Goal: Find specific page/section: Find specific page/section

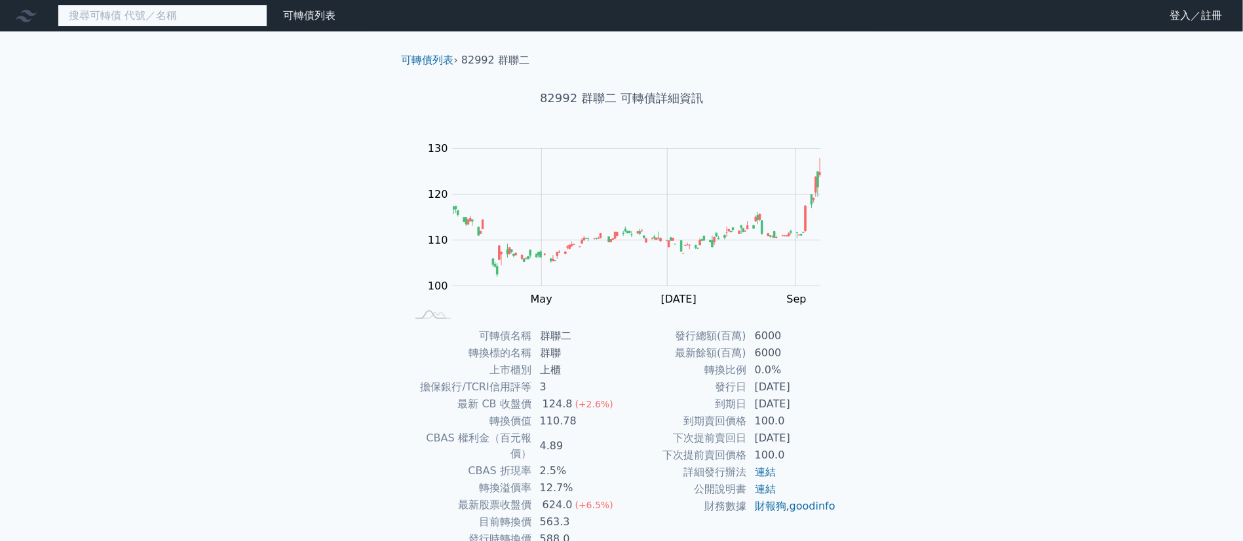
click at [199, 10] on input at bounding box center [163, 16] width 210 height 22
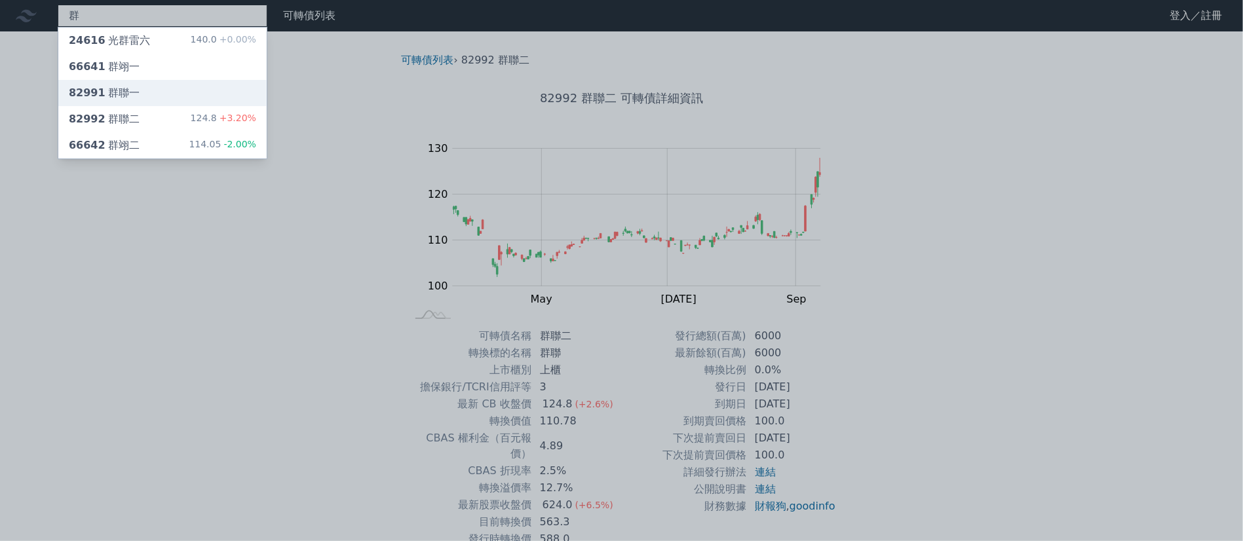
type input "群"
click at [153, 88] on div "82991 群聯一" at bounding box center [162, 93] width 208 height 26
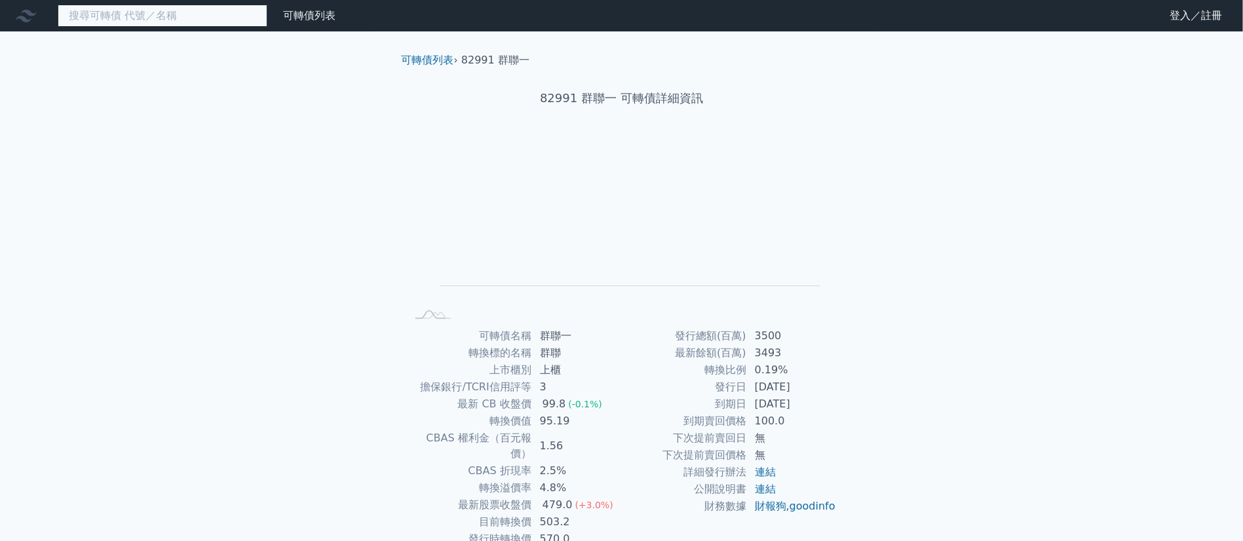
click at [236, 25] on input at bounding box center [163, 16] width 210 height 22
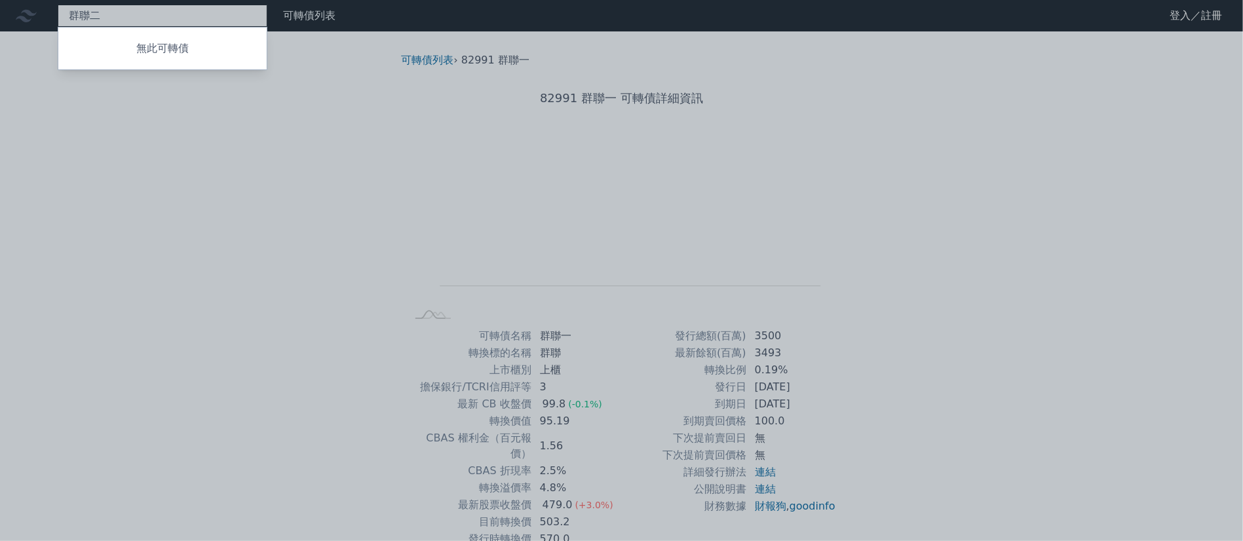
type input "群聯二"
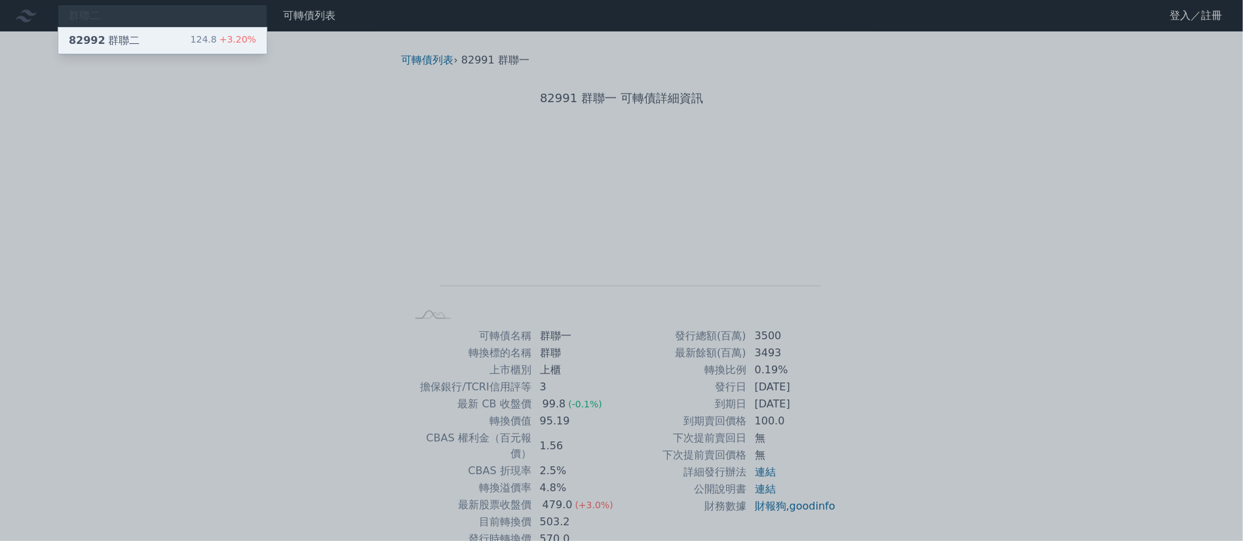
click at [204, 37] on div "124.8 +3.20%" at bounding box center [224, 41] width 66 height 16
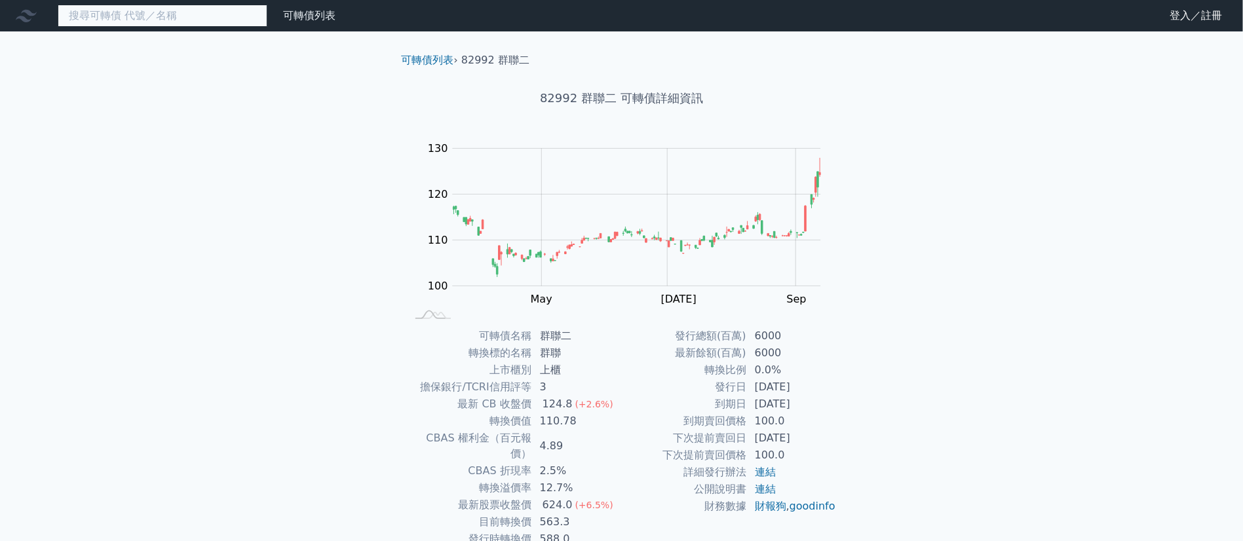
click at [128, 12] on input at bounding box center [163, 16] width 210 height 22
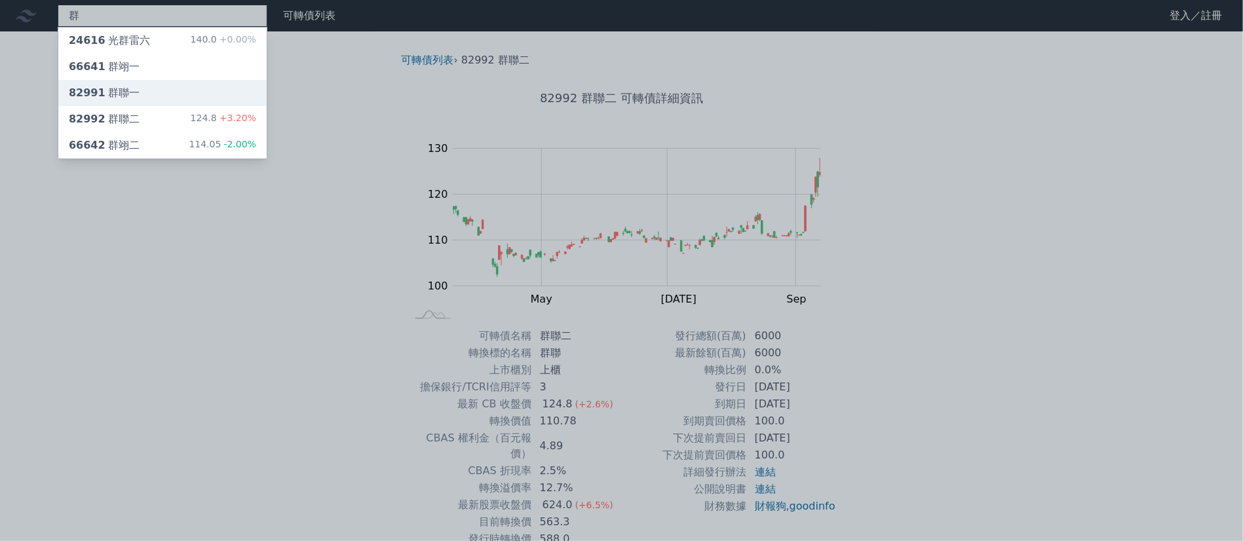
type input "群"
click at [117, 85] on div "82991 群聯一" at bounding box center [104, 93] width 71 height 16
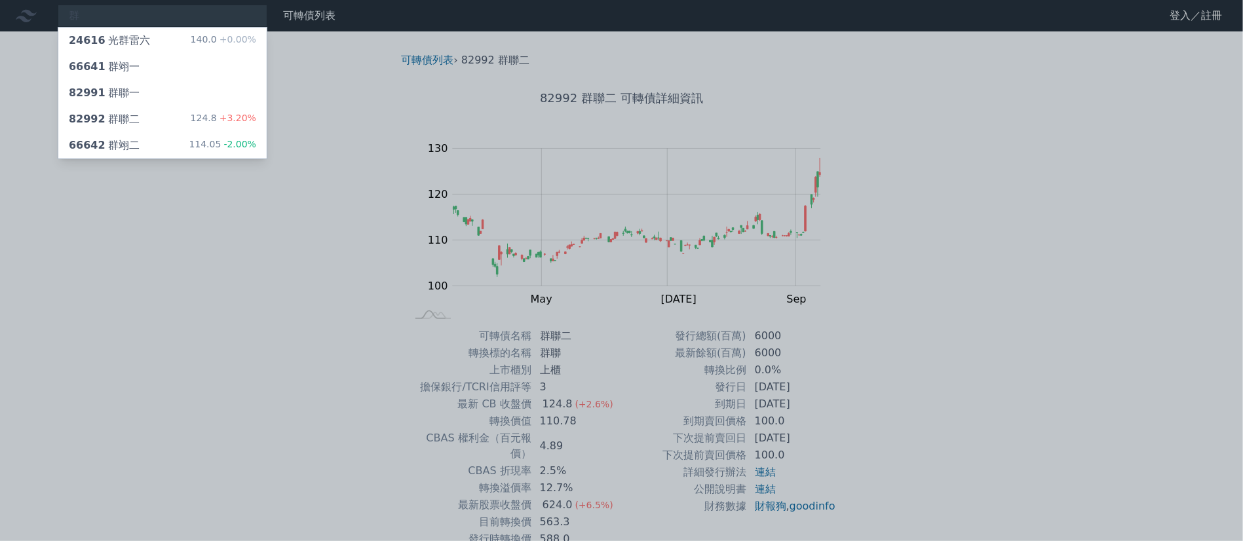
click at [385, 129] on div at bounding box center [621, 270] width 1243 height 541
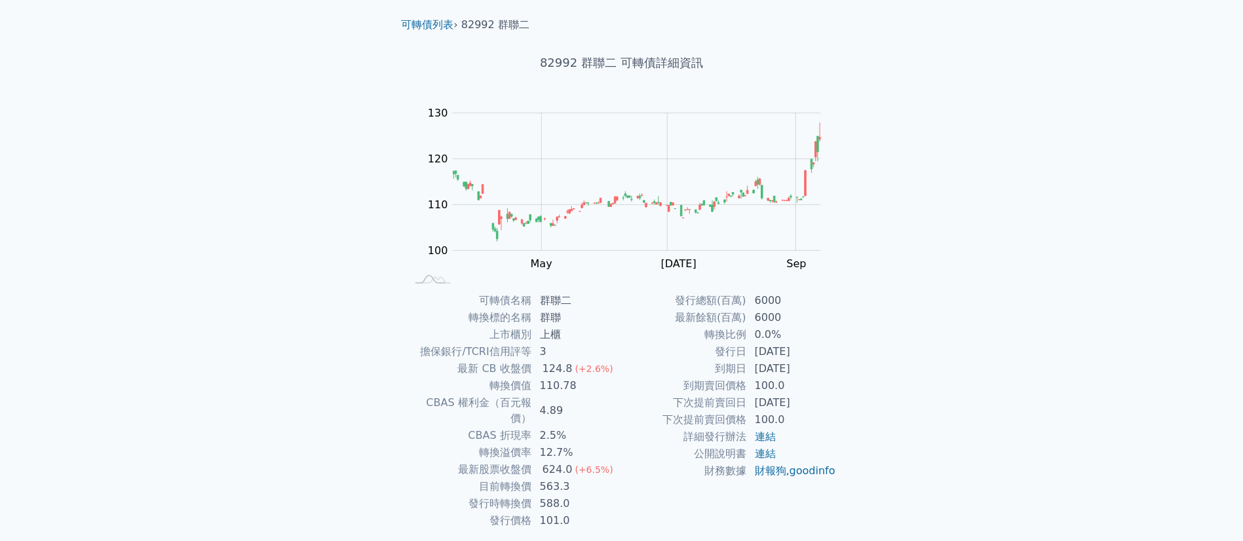
scroll to position [39, 0]
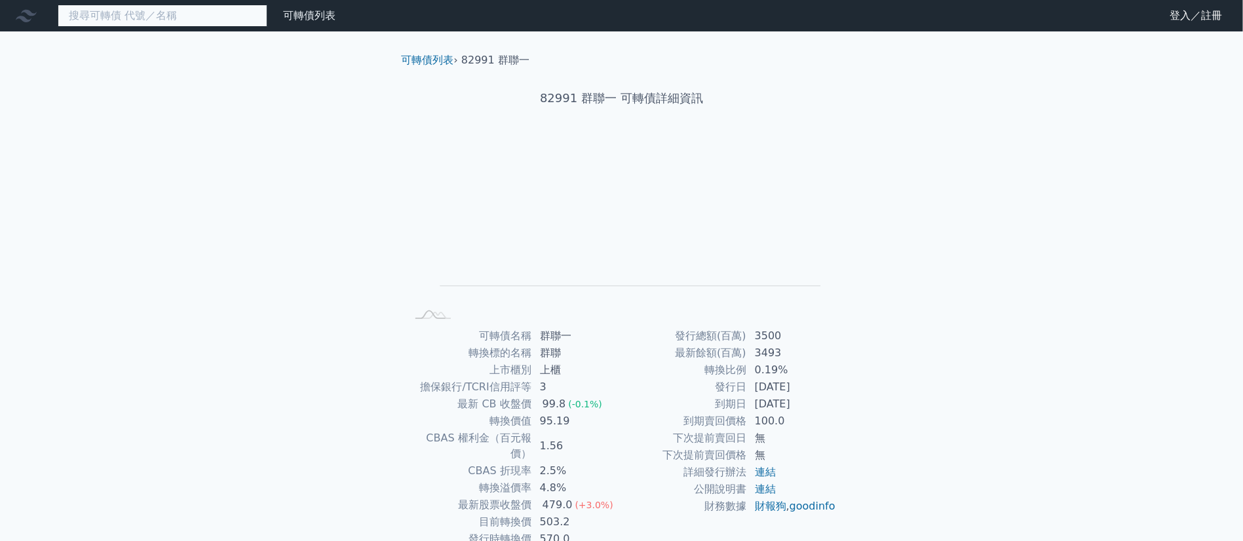
click at [164, 12] on input at bounding box center [163, 16] width 210 height 22
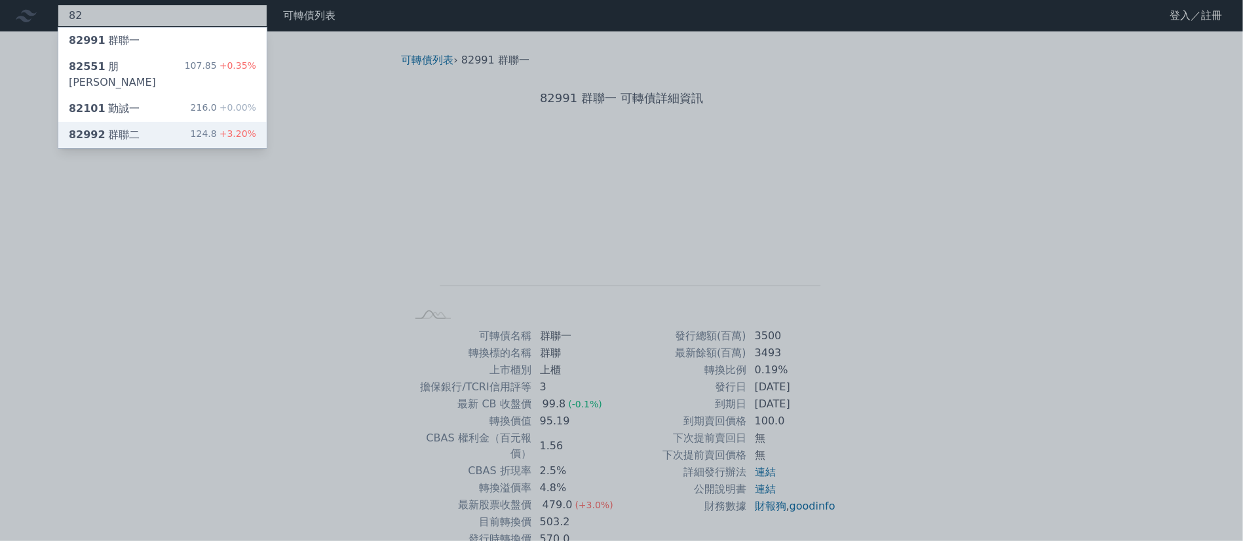
type input "82"
click at [143, 122] on div "82992 群聯二 124.8 +3.20%" at bounding box center [162, 135] width 208 height 26
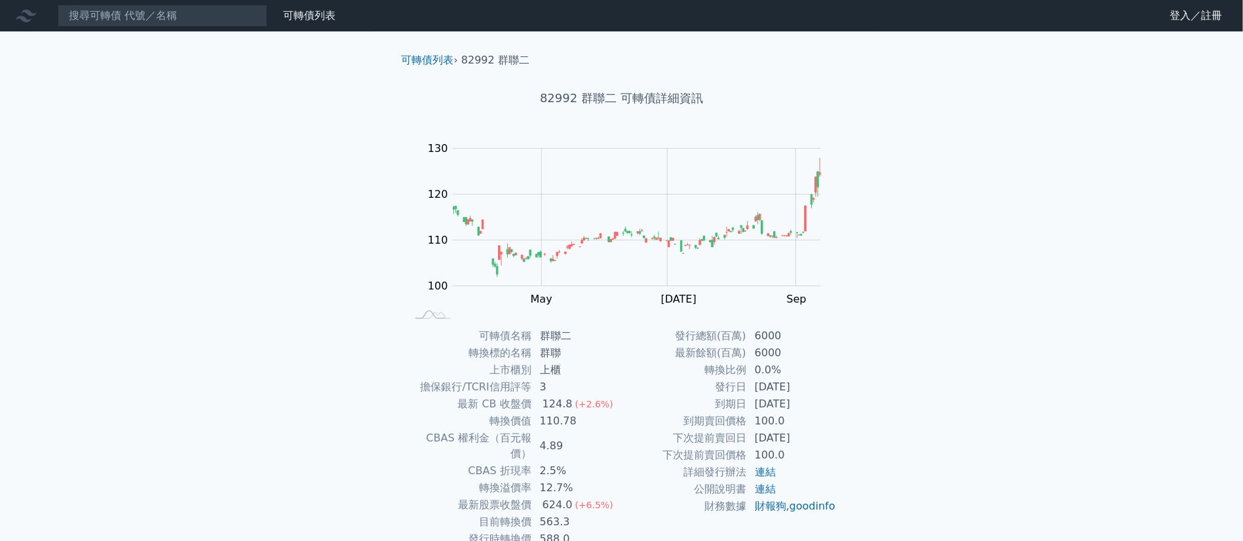
scroll to position [65, 0]
